Goal: Task Accomplishment & Management: Manage account settings

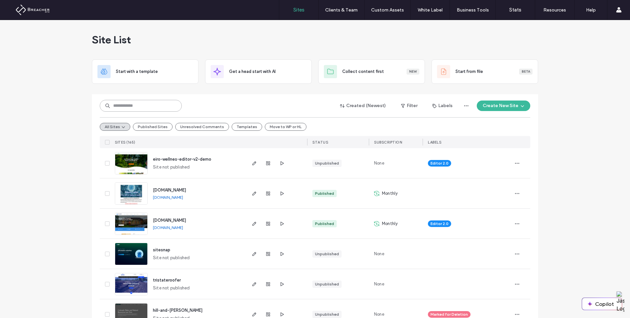
click at [148, 105] on input at bounding box center [141, 106] width 82 height 12
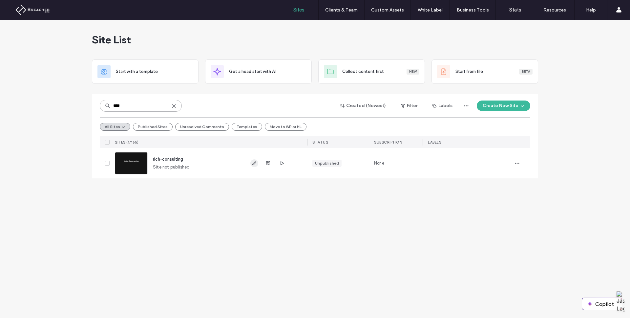
type input "****"
click at [255, 162] on use "button" at bounding box center [254, 163] width 4 height 4
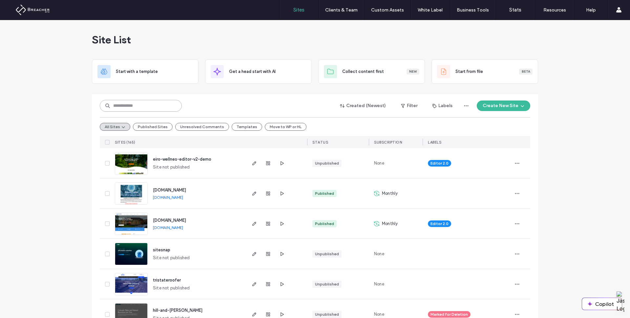
click at [153, 103] on input at bounding box center [141, 106] width 82 height 12
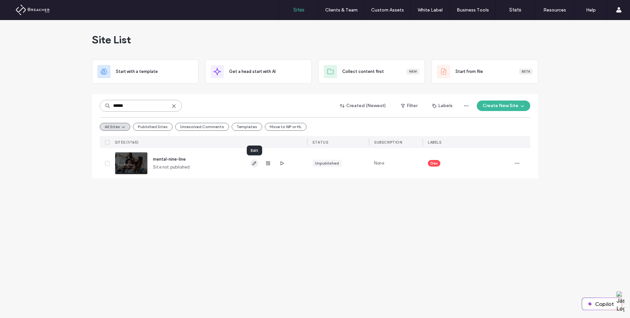
type input "******"
click at [252, 164] on use "button" at bounding box center [254, 163] width 4 height 4
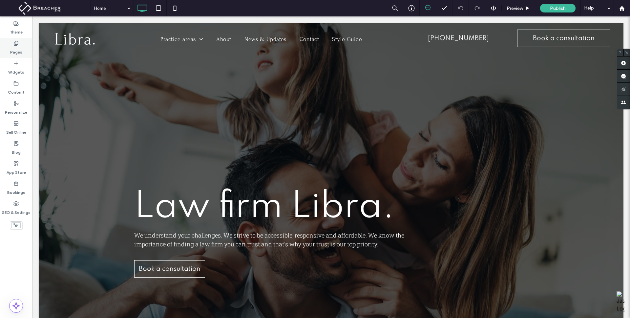
click at [17, 46] on label "Pages" at bounding box center [16, 50] width 12 height 9
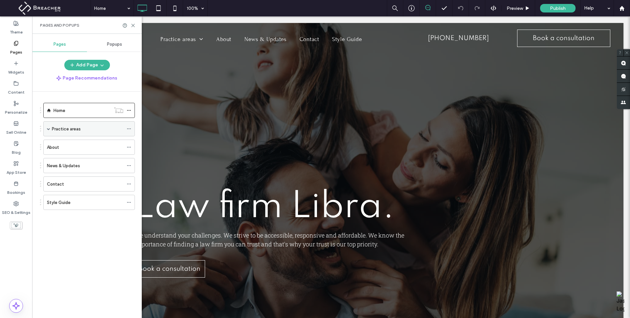
click at [80, 130] on div "Practice areas" at bounding box center [88, 128] width 72 height 7
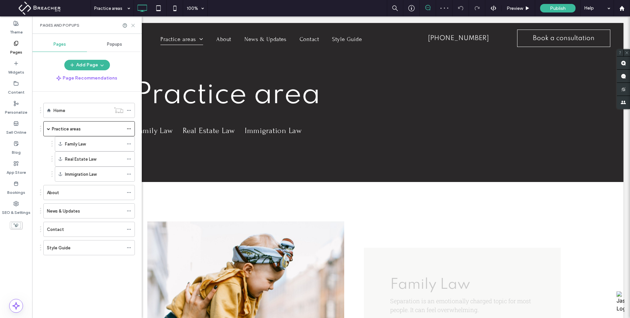
drag, startPoint x: 131, startPoint y: 26, endPoint x: 100, endPoint y: 21, distance: 31.5
click at [131, 26] on icon at bounding box center [133, 25] width 5 height 5
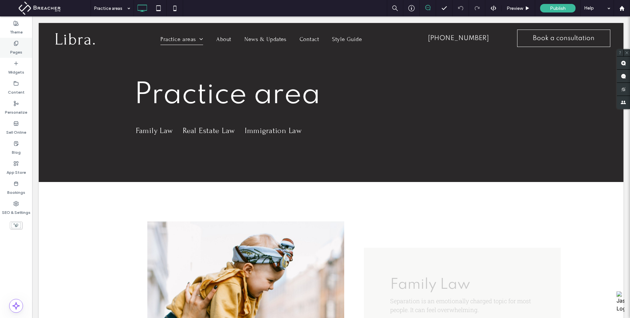
click at [16, 51] on label "Pages" at bounding box center [16, 50] width 12 height 9
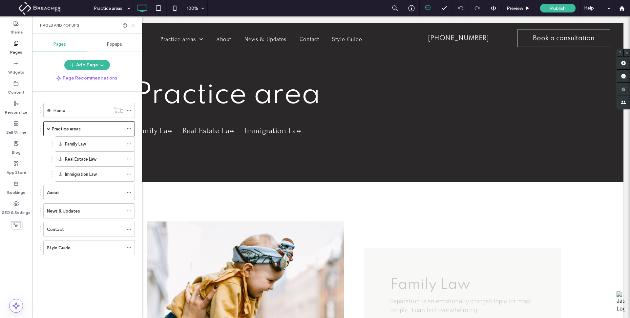
click at [132, 24] on icon at bounding box center [133, 25] width 5 height 5
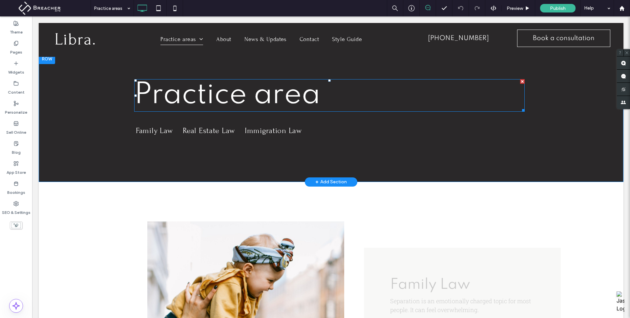
click at [255, 94] on span "Practice area" at bounding box center [227, 95] width 186 height 30
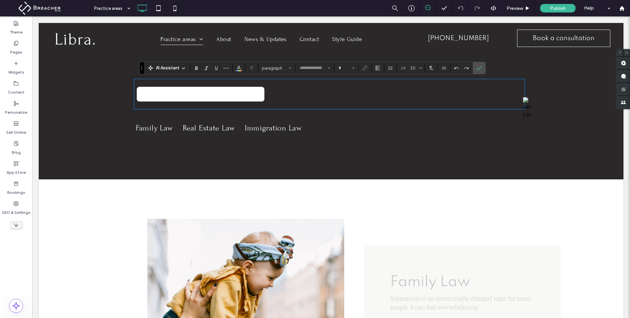
type input "*******"
type input "**"
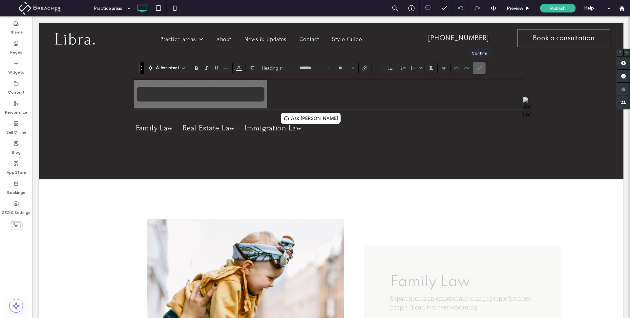
drag, startPoint x: 481, startPoint y: 68, endPoint x: 449, endPoint y: 52, distance: 36.1
click at [481, 68] on icon "Confirm" at bounding box center [478, 67] width 5 height 5
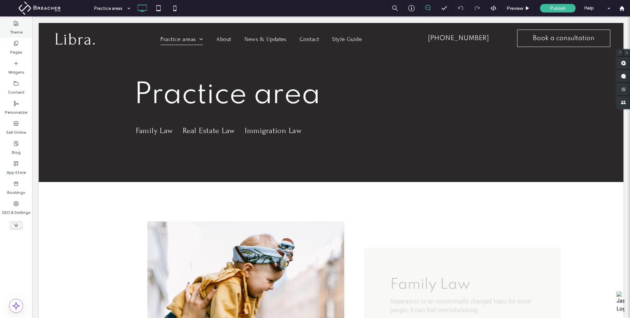
click at [16, 27] on label "Theme" at bounding box center [16, 30] width 13 height 9
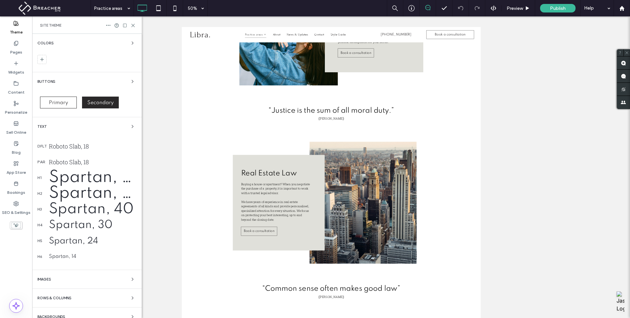
scroll to position [206, 0]
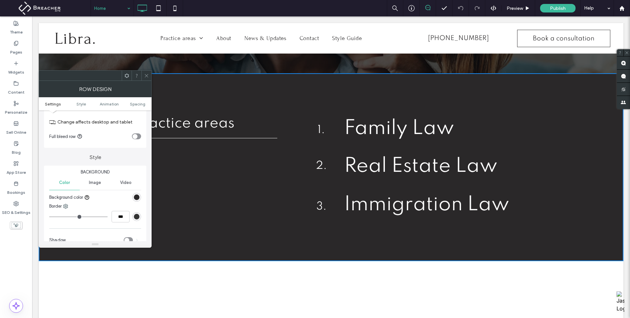
scroll to position [22, 0]
click at [139, 189] on div at bounding box center [136, 193] width 9 height 9
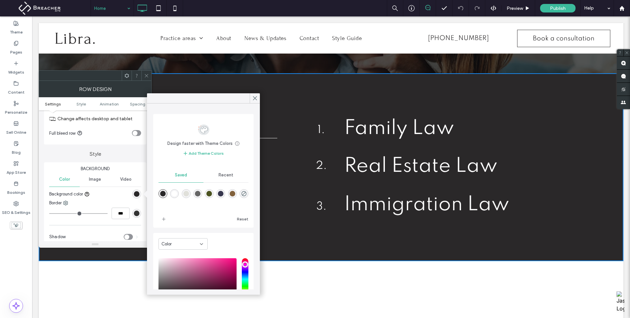
click at [137, 192] on div "rgb(42, 40, 41)" at bounding box center [137, 194] width 6 height 6
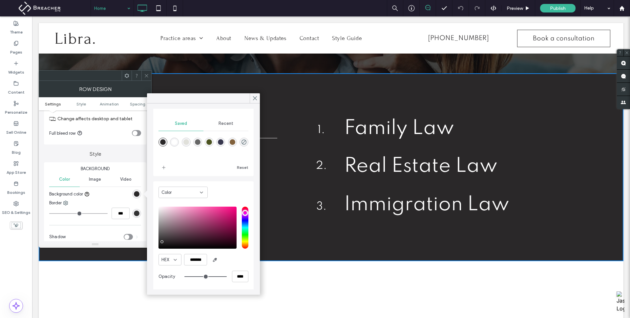
scroll to position [52, 0]
click at [197, 260] on input "*******" at bounding box center [195, 258] width 23 height 11
click at [144, 72] on div at bounding box center [146, 76] width 10 height 10
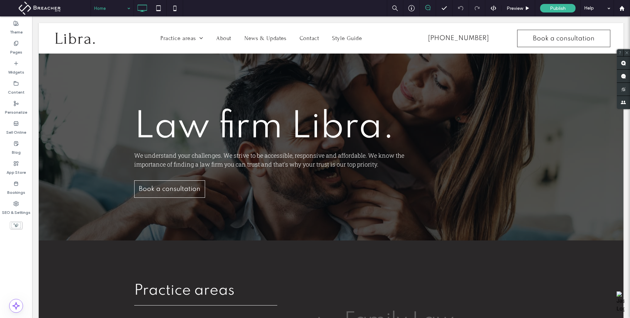
scroll to position [79, 0]
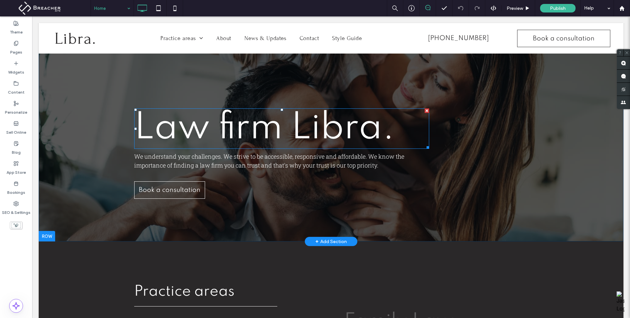
click at [314, 130] on span "Libra." at bounding box center [343, 128] width 104 height 37
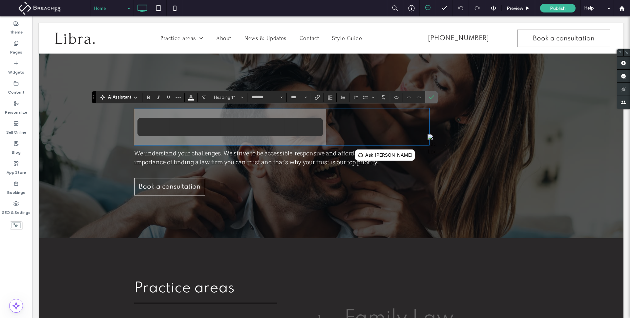
drag, startPoint x: 433, startPoint y: 98, endPoint x: 570, endPoint y: 84, distance: 137.6
click at [433, 98] on icon "Confirm" at bounding box center [431, 96] width 5 height 5
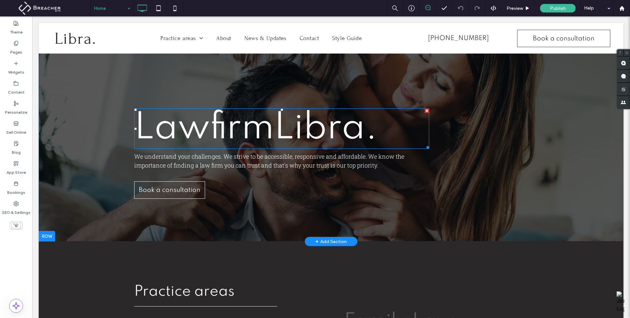
click at [331, 119] on span "Libra." at bounding box center [326, 128] width 104 height 37
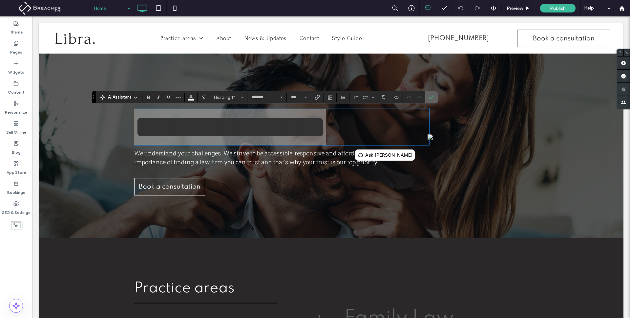
drag, startPoint x: 426, startPoint y: 97, endPoint x: 392, endPoint y: 82, distance: 37.3
click at [426, 97] on label "Confirm" at bounding box center [431, 97] width 10 height 12
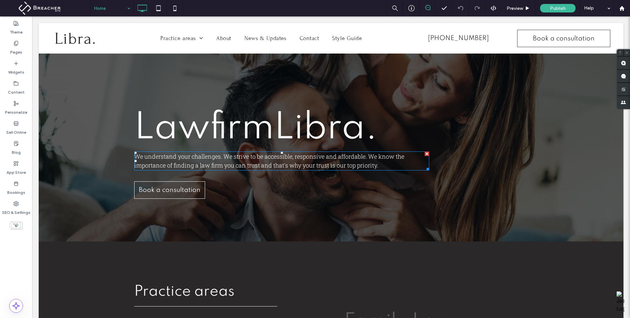
click at [200, 166] on span "We understand your challenges. We strive to be accessible, responsive and affor…" at bounding box center [269, 160] width 270 height 17
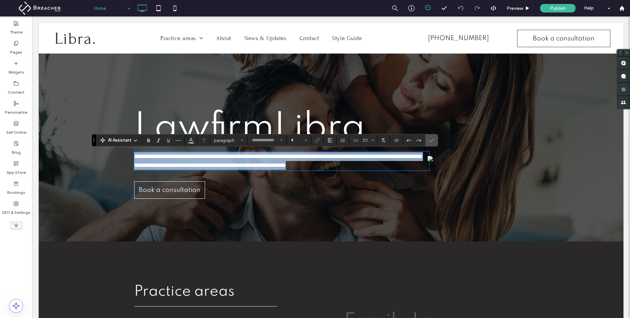
type input "**********"
type input "**"
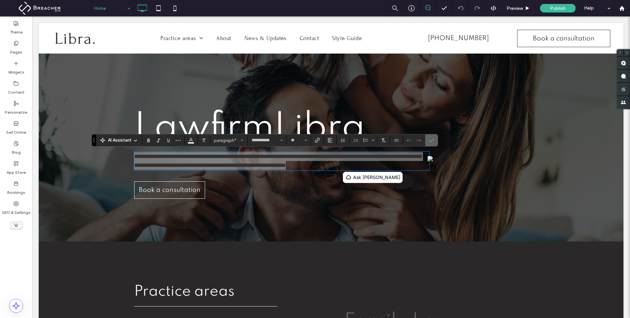
drag, startPoint x: 428, startPoint y: 142, endPoint x: 576, endPoint y: 185, distance: 153.4
click at [429, 142] on icon "Confirm" at bounding box center [431, 139] width 5 height 5
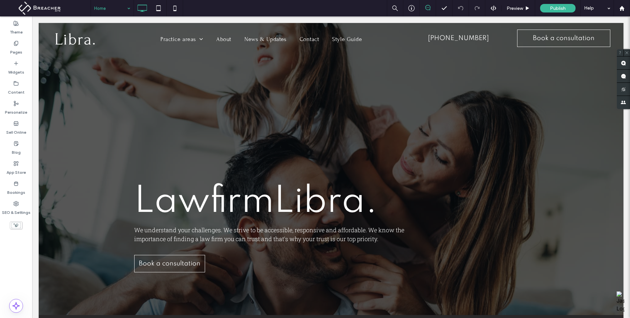
scroll to position [0, 0]
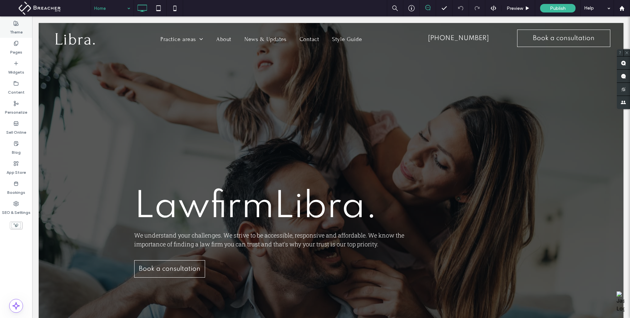
click at [25, 27] on div "Theme" at bounding box center [16, 28] width 32 height 20
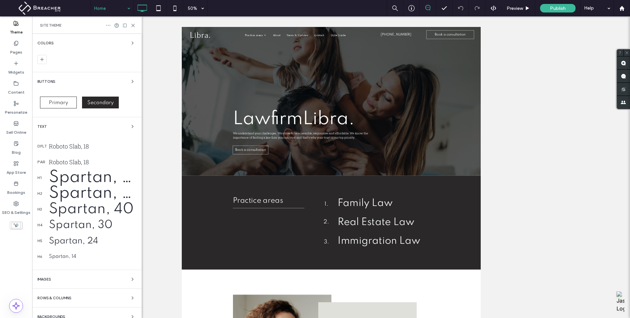
click at [108, 23] on icon at bounding box center [108, 25] width 5 height 5
click at [124, 37] on span "Reset site" at bounding box center [128, 37] width 19 height 7
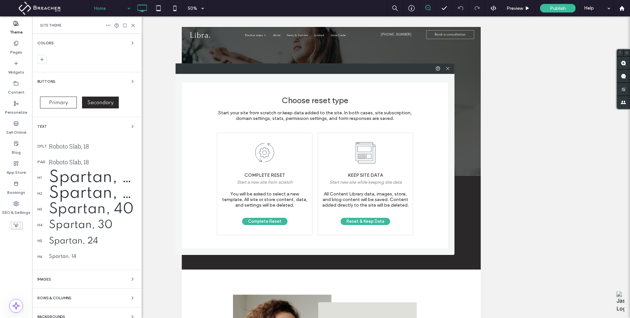
click at [11, 49] on div "Choose reset type Start your site from scratch or keep data added to the site. …" at bounding box center [315, 159] width 630 height 318
click at [14, 47] on div "Choose reset type Start your site from scratch or keep data added to the site. …" at bounding box center [315, 159] width 630 height 318
click at [447, 70] on icon at bounding box center [447, 68] width 5 height 5
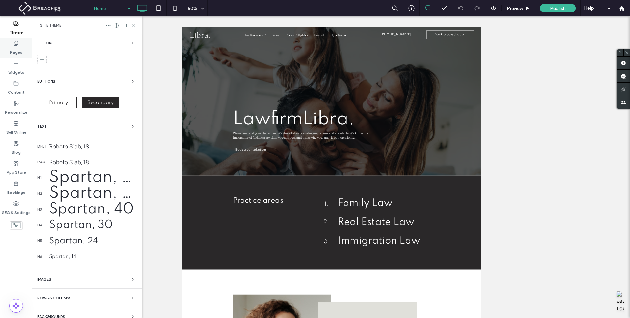
click at [19, 44] on div "Pages" at bounding box center [16, 48] width 32 height 20
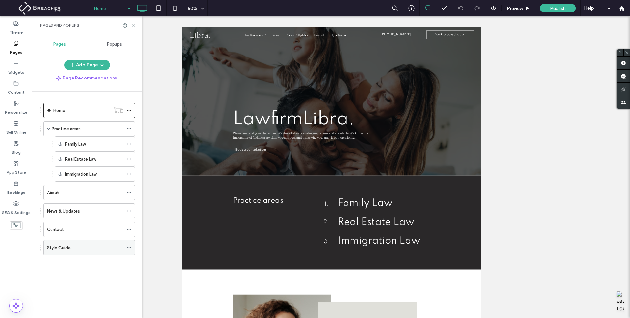
click at [73, 246] on div "Style Guide" at bounding box center [85, 247] width 76 height 7
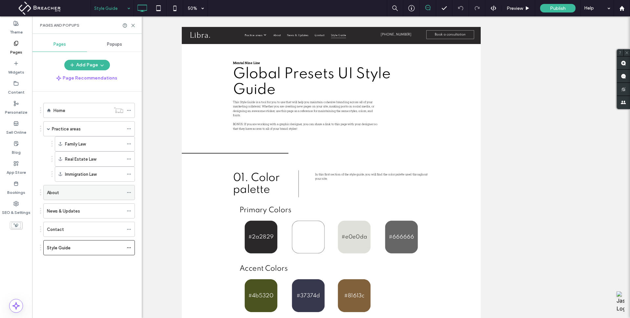
click at [69, 191] on div "About" at bounding box center [85, 192] width 76 height 7
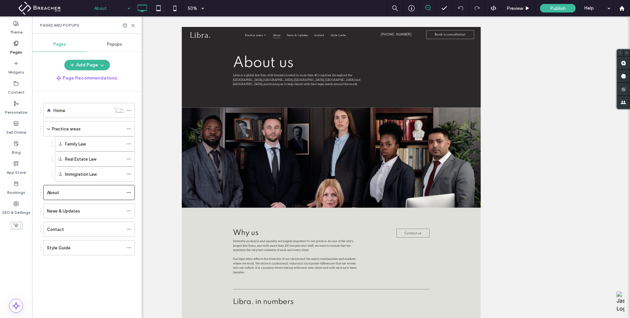
click at [112, 44] on span "Popups" at bounding box center [114, 44] width 15 height 5
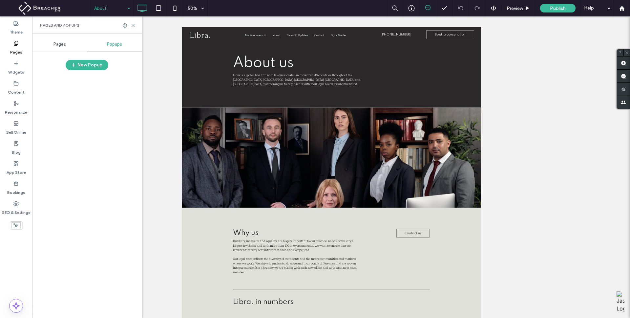
click at [67, 42] on div "Pages" at bounding box center [59, 44] width 55 height 14
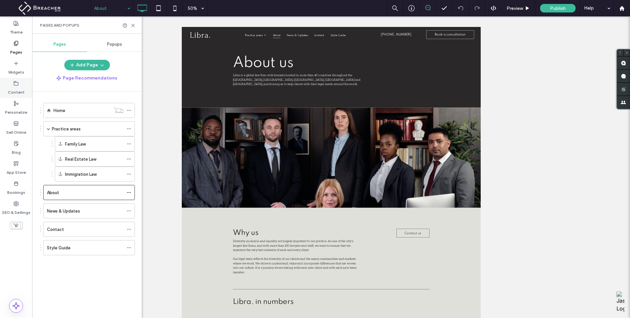
click at [18, 82] on icon at bounding box center [15, 83] width 5 height 5
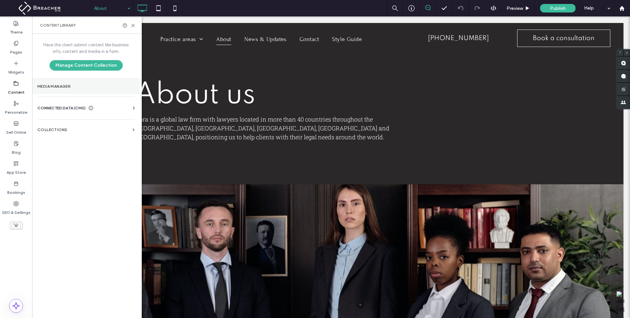
click at [60, 87] on label "Media Manager" at bounding box center [85, 86] width 97 height 5
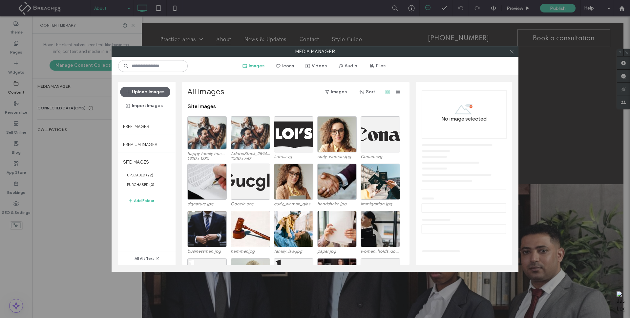
click at [511, 54] on span at bounding box center [511, 52] width 5 height 10
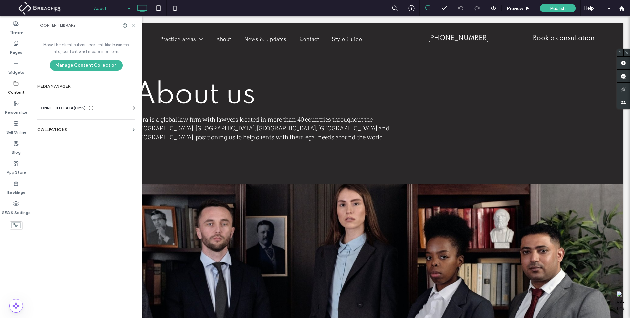
click at [21, 90] on label "Content" at bounding box center [16, 90] width 17 height 9
click at [66, 111] on div "Business Info Business Text Business Images Find and Replace" at bounding box center [87, 113] width 100 height 5
click at [66, 109] on span "CONNECTED DATA (CMS)" at bounding box center [61, 108] width 48 height 7
click at [68, 122] on label "Business Info" at bounding box center [87, 124] width 89 height 5
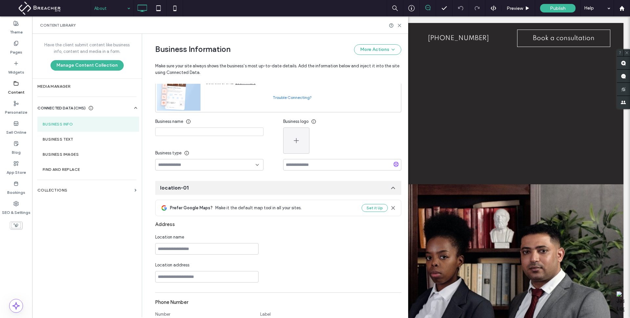
scroll to position [59, 0]
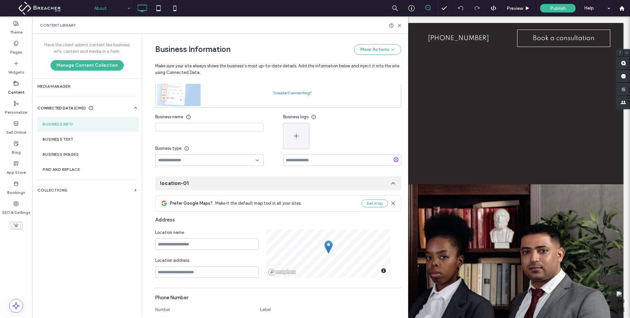
click at [396, 26] on div at bounding box center [395, 25] width 13 height 5
click at [21, 32] on label "Theme" at bounding box center [16, 30] width 13 height 9
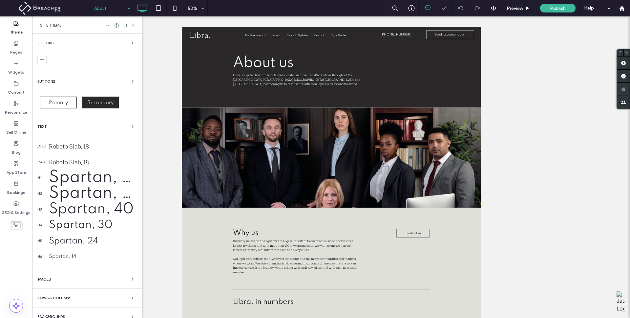
click at [108, 25] on use at bounding box center [108, 25] width 4 height 1
click at [132, 37] on span "Reset site" at bounding box center [128, 37] width 19 height 7
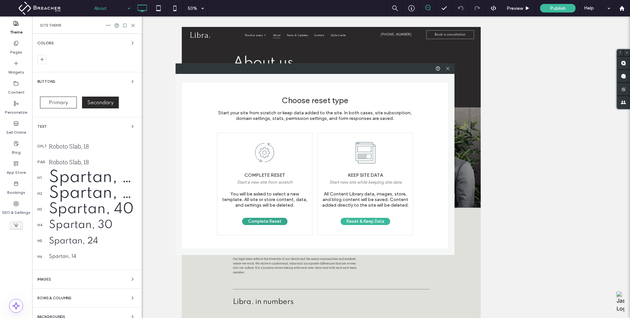
click at [274, 219] on button "Complete Reset" at bounding box center [264, 221] width 45 height 7
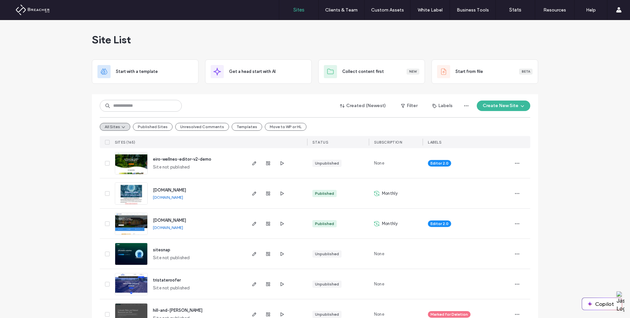
scroll to position [1, 0]
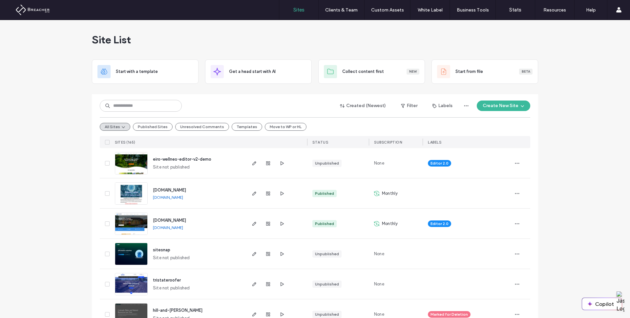
click at [212, 42] on div "Site List" at bounding box center [315, 39] width 446 height 39
